Goal: Find specific page/section: Find specific page/section

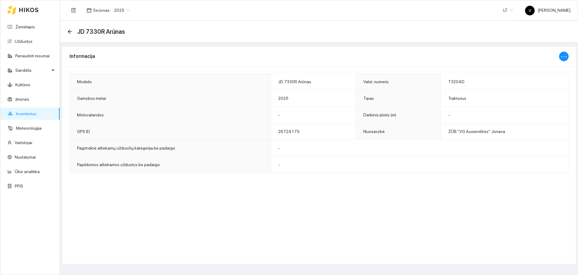
click at [258, 188] on div "Informacija Modelis JD 7330R Arūnas Valst. numeris T3204D Gamybos metai 2025 Ti…" at bounding box center [319, 154] width 514 height 217
click at [276, 202] on div "Informacija Modelis JD 7330R Arūnas Valst. numeris T3204D Gamybos metai 2025 Ti…" at bounding box center [319, 154] width 514 height 217
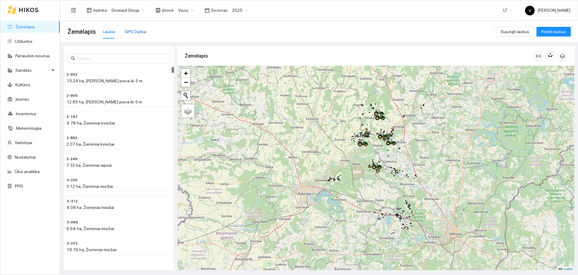
click at [140, 31] on div "GPS Darbai" at bounding box center [135, 31] width 21 height 7
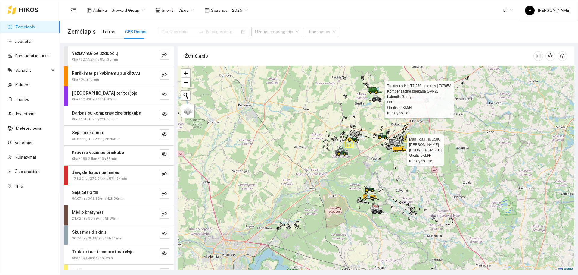
scroll to position [2, 0]
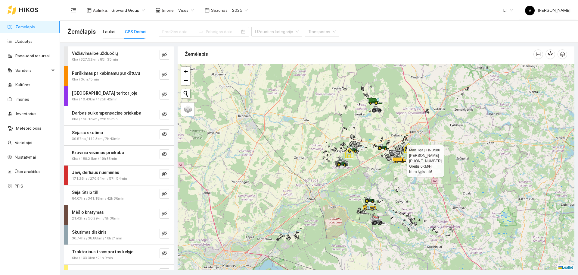
drag, startPoint x: 373, startPoint y: 103, endPoint x: 373, endPoint y: 116, distance: 13.0
click at [373, 116] on div at bounding box center [374, 112] width 4 height 15
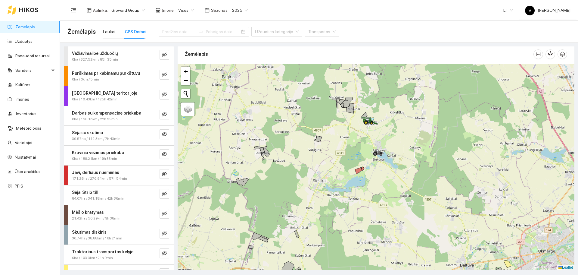
drag, startPoint x: 373, startPoint y: 97, endPoint x: 376, endPoint y: 161, distance: 63.9
click at [377, 153] on icon at bounding box center [377, 151] width 3 height 4
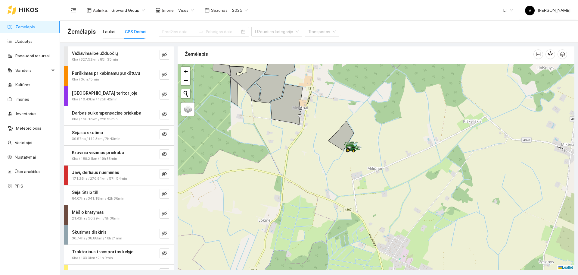
drag, startPoint x: 355, startPoint y: 150, endPoint x: 366, endPoint y: 140, distance: 15.1
click at [361, 143] on icon at bounding box center [352, 146] width 17 height 7
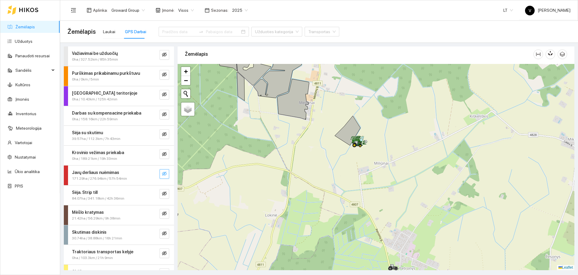
click at [162, 174] on icon "eye-invisible" at bounding box center [164, 173] width 5 height 5
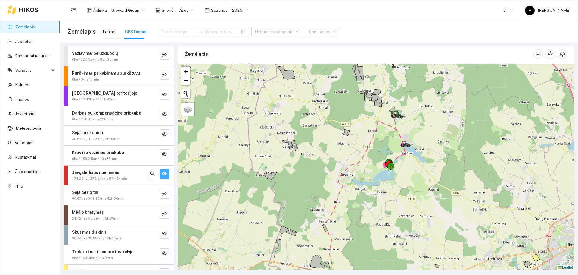
drag, startPoint x: 424, startPoint y: 178, endPoint x: 411, endPoint y: 162, distance: 20.4
click at [424, 155] on div at bounding box center [376, 167] width 397 height 206
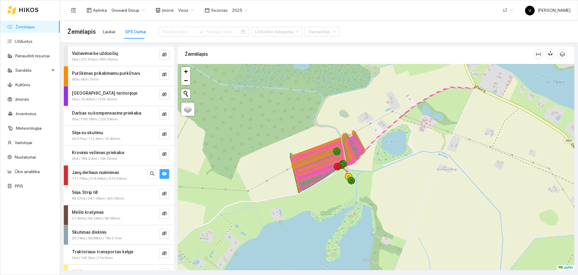
drag, startPoint x: 404, startPoint y: 122, endPoint x: 392, endPoint y: 154, distance: 33.4
click at [392, 154] on div at bounding box center [376, 167] width 397 height 206
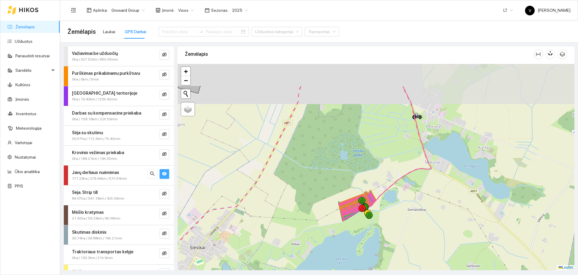
drag, startPoint x: 433, startPoint y: 120, endPoint x: 430, endPoint y: 148, distance: 27.9
click at [431, 154] on div at bounding box center [376, 167] width 397 height 206
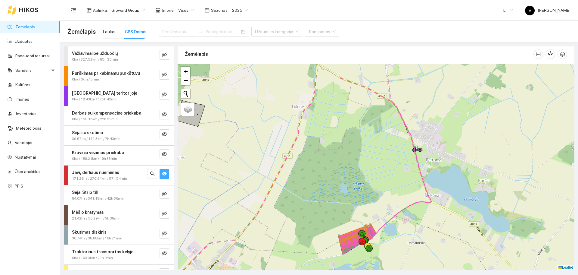
drag, startPoint x: 425, startPoint y: 125, endPoint x: 426, endPoint y: 158, distance: 33.1
click at [426, 158] on div at bounding box center [376, 167] width 397 height 206
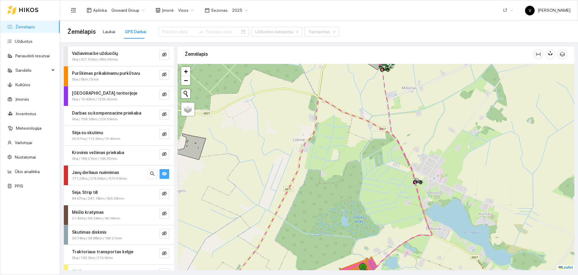
click at [389, 129] on div at bounding box center [376, 167] width 397 height 206
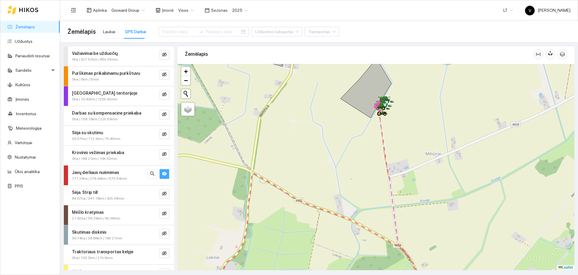
drag, startPoint x: 401, startPoint y: 99, endPoint x: 403, endPoint y: 122, distance: 23.5
click at [403, 122] on div at bounding box center [376, 167] width 397 height 206
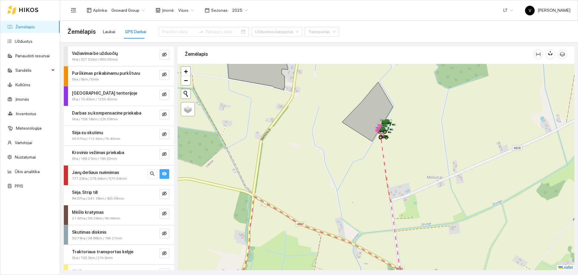
click at [436, 176] on div at bounding box center [376, 167] width 397 height 206
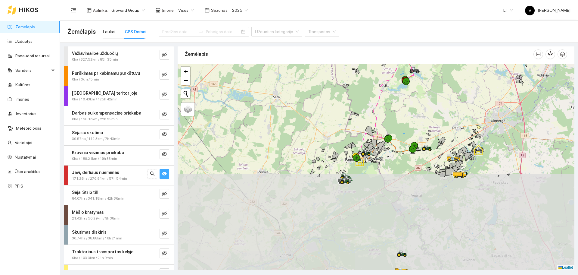
drag, startPoint x: 417, startPoint y: 250, endPoint x: 434, endPoint y: 139, distance: 112.5
click at [434, 139] on div at bounding box center [376, 167] width 397 height 206
